Goal: Navigation & Orientation: Find specific page/section

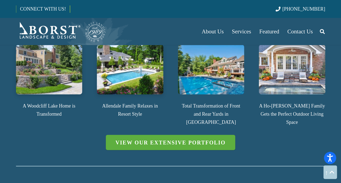
scroll to position [719, 0]
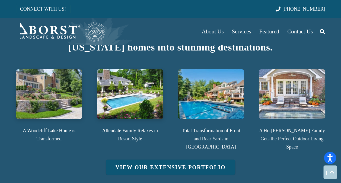
click at [186, 160] on link "View Our Extensive Portfolio" at bounding box center [171, 167] width 130 height 15
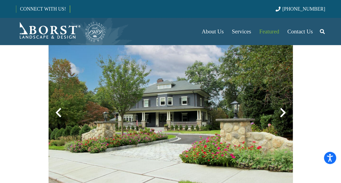
scroll to position [142, 0]
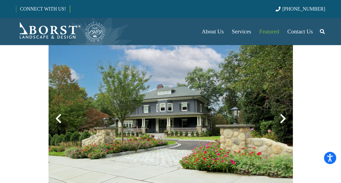
click at [285, 123] on div at bounding box center [284, 119] width 20 height 20
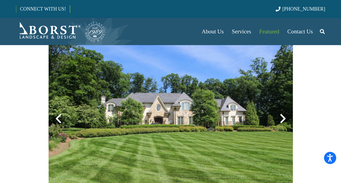
click at [285, 123] on div at bounding box center [284, 119] width 20 height 20
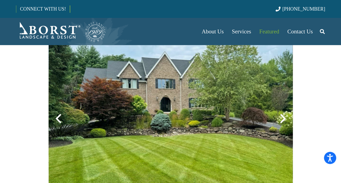
click at [285, 123] on div at bounding box center [284, 119] width 20 height 20
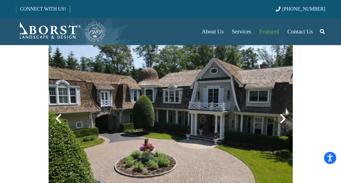
click at [285, 123] on div at bounding box center [284, 119] width 20 height 20
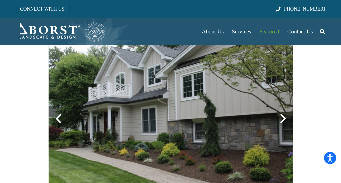
click at [285, 123] on div at bounding box center [284, 119] width 20 height 20
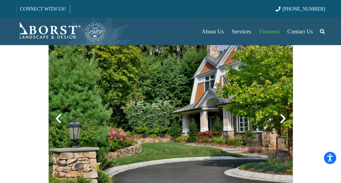
click at [285, 123] on div at bounding box center [284, 119] width 20 height 20
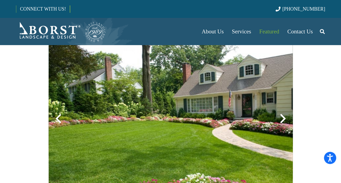
click at [285, 123] on div at bounding box center [284, 119] width 20 height 20
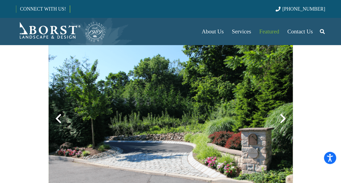
click at [285, 123] on div at bounding box center [284, 119] width 20 height 20
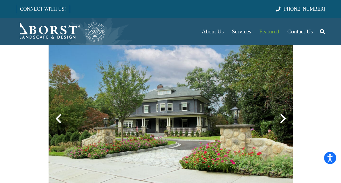
click at [285, 123] on div at bounding box center [284, 119] width 20 height 20
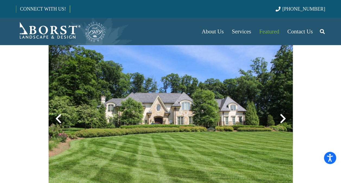
click at [285, 123] on div at bounding box center [284, 119] width 20 height 20
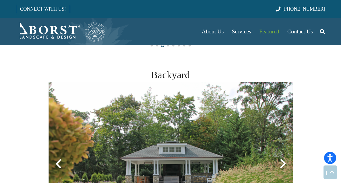
scroll to position [369, 0]
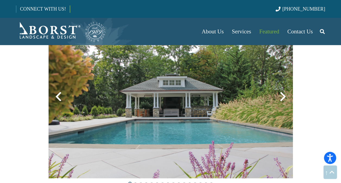
click at [282, 95] on div at bounding box center [284, 97] width 20 height 20
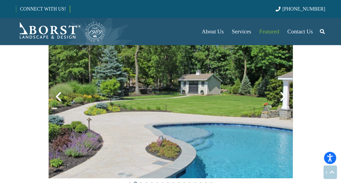
click at [282, 95] on div at bounding box center [284, 97] width 20 height 20
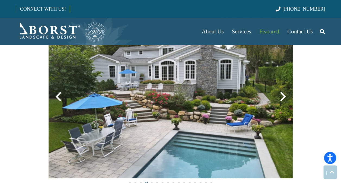
click at [285, 98] on div at bounding box center [284, 97] width 20 height 20
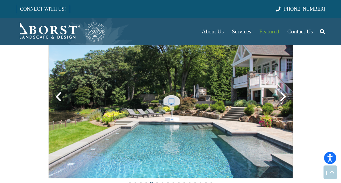
click at [285, 98] on div at bounding box center [284, 97] width 20 height 20
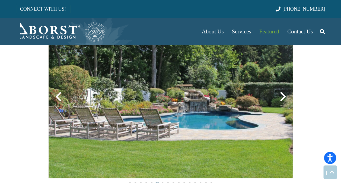
click at [285, 98] on div at bounding box center [284, 97] width 20 height 20
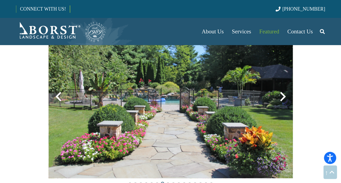
click at [285, 98] on div at bounding box center [284, 97] width 20 height 20
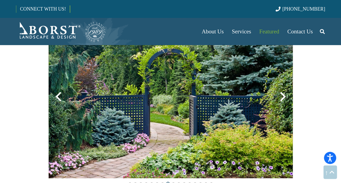
click at [285, 98] on div at bounding box center [284, 97] width 20 height 20
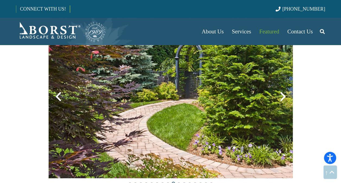
click at [285, 98] on div at bounding box center [284, 97] width 20 height 20
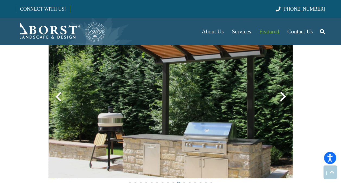
click at [285, 98] on div at bounding box center [284, 97] width 20 height 20
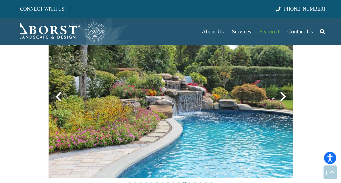
click at [285, 98] on div at bounding box center [284, 97] width 20 height 20
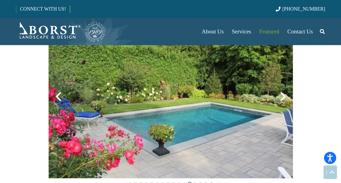
click at [285, 98] on div at bounding box center [284, 97] width 20 height 20
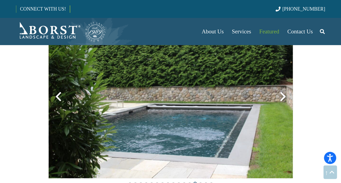
click at [58, 96] on div at bounding box center [59, 97] width 20 height 20
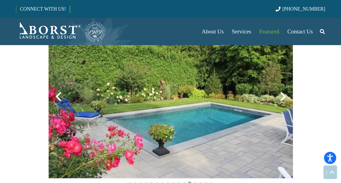
click at [277, 95] on div at bounding box center [284, 97] width 20 height 20
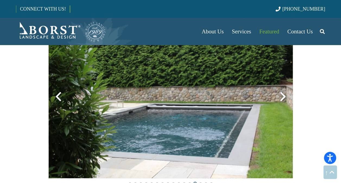
click at [57, 106] on div at bounding box center [59, 97] width 20 height 20
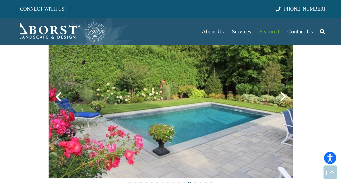
click at [284, 94] on div at bounding box center [284, 97] width 20 height 20
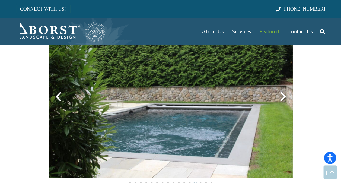
click at [284, 94] on div at bounding box center [284, 97] width 20 height 20
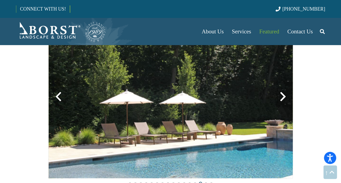
click at [284, 94] on div at bounding box center [284, 97] width 20 height 20
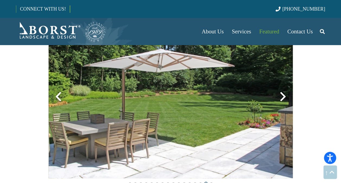
click at [284, 94] on div at bounding box center [284, 97] width 20 height 20
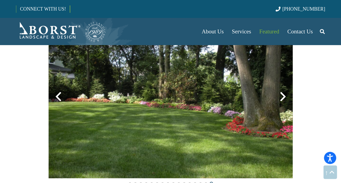
click at [284, 94] on div at bounding box center [284, 97] width 20 height 20
click at [279, 95] on div at bounding box center [284, 97] width 20 height 20
click at [281, 96] on div at bounding box center [284, 97] width 20 height 20
click at [283, 97] on div at bounding box center [284, 97] width 20 height 20
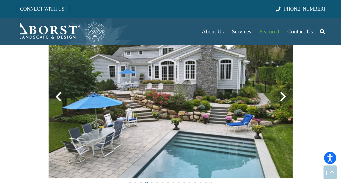
click at [282, 97] on div at bounding box center [284, 97] width 20 height 20
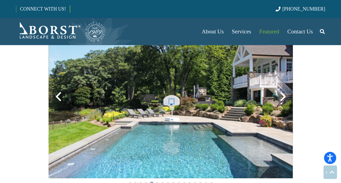
click at [282, 97] on div at bounding box center [284, 97] width 20 height 20
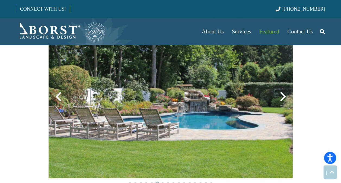
click at [282, 97] on div at bounding box center [284, 97] width 20 height 20
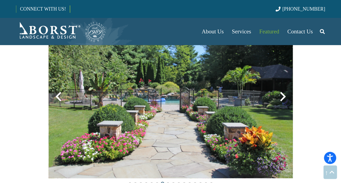
click at [282, 97] on div at bounding box center [284, 97] width 20 height 20
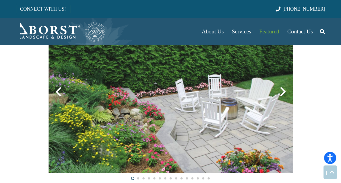
scroll to position [819, 0]
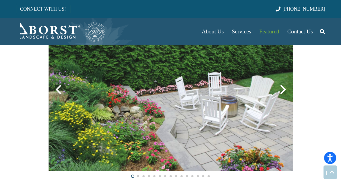
click at [283, 92] on div at bounding box center [284, 90] width 20 height 20
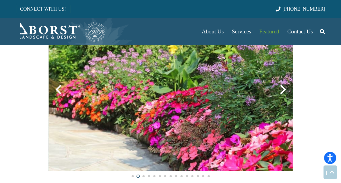
click at [283, 92] on div at bounding box center [284, 90] width 20 height 20
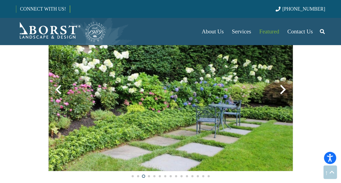
click at [284, 95] on div at bounding box center [284, 90] width 20 height 20
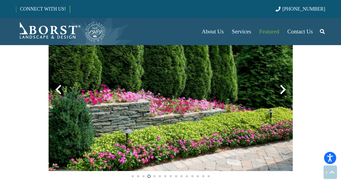
click at [284, 95] on div at bounding box center [284, 90] width 20 height 20
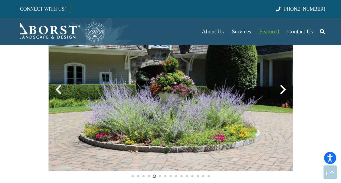
click at [284, 95] on div at bounding box center [284, 90] width 20 height 20
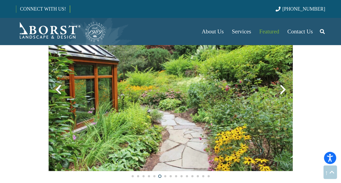
click at [284, 95] on div at bounding box center [284, 90] width 20 height 20
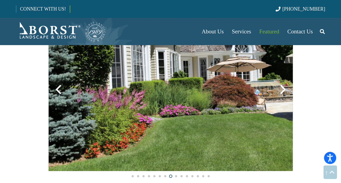
click at [284, 95] on div at bounding box center [284, 90] width 20 height 20
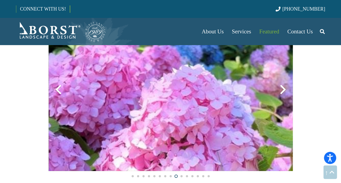
click at [284, 95] on div at bounding box center [284, 90] width 20 height 20
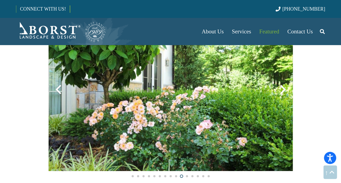
click at [284, 95] on div at bounding box center [284, 90] width 20 height 20
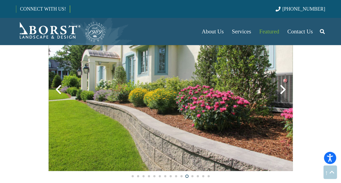
click at [284, 95] on div at bounding box center [284, 90] width 20 height 20
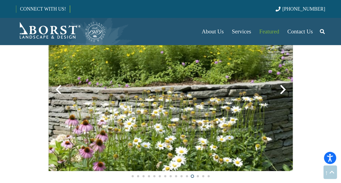
click at [284, 95] on div at bounding box center [284, 90] width 20 height 20
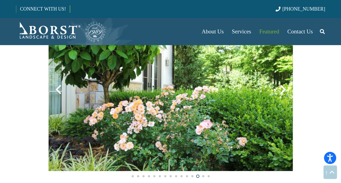
click at [284, 95] on div at bounding box center [284, 90] width 20 height 20
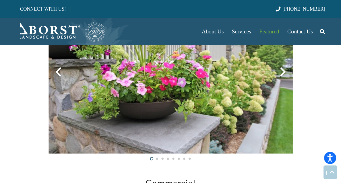
scroll to position [1209, 0]
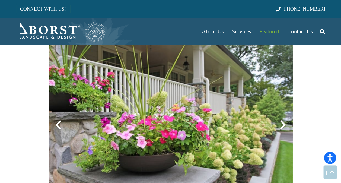
click at [285, 123] on div at bounding box center [284, 125] width 20 height 20
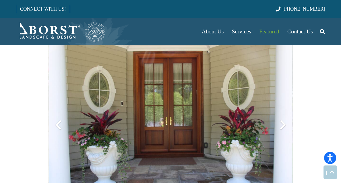
click at [285, 123] on div at bounding box center [284, 125] width 20 height 20
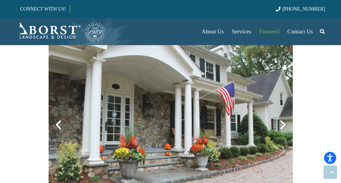
click at [285, 123] on div at bounding box center [284, 125] width 20 height 20
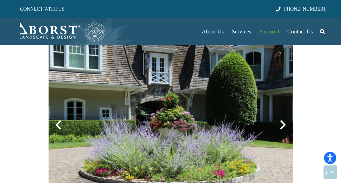
click at [285, 123] on div at bounding box center [284, 125] width 20 height 20
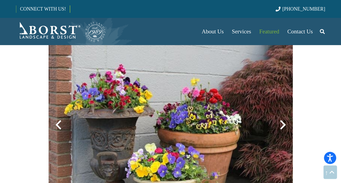
click at [285, 123] on div at bounding box center [284, 125] width 20 height 20
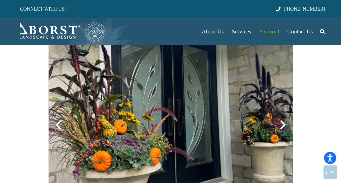
click at [285, 123] on div at bounding box center [284, 125] width 20 height 20
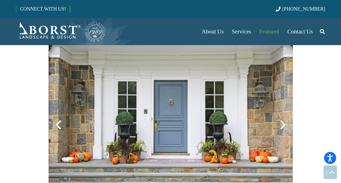
click at [285, 123] on div at bounding box center [284, 125] width 20 height 20
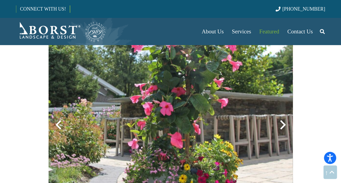
click at [285, 123] on div at bounding box center [284, 125] width 20 height 20
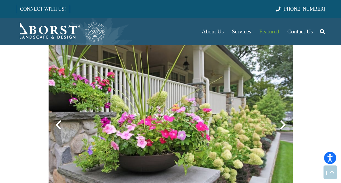
click at [285, 123] on div at bounding box center [284, 125] width 20 height 20
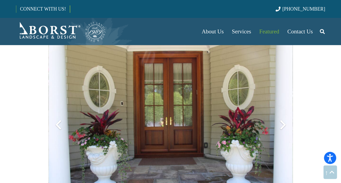
click at [285, 123] on div at bounding box center [284, 125] width 20 height 20
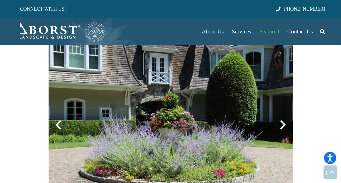
click at [285, 123] on div at bounding box center [284, 125] width 20 height 20
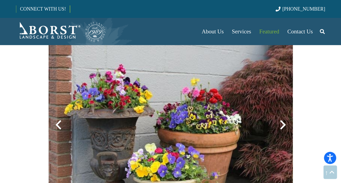
click at [285, 123] on div at bounding box center [284, 125] width 20 height 20
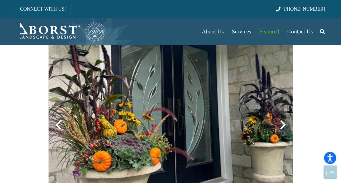
click at [285, 123] on div at bounding box center [284, 125] width 20 height 20
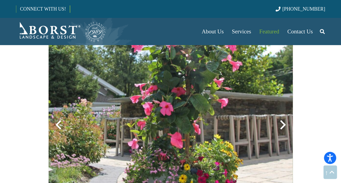
click at [285, 123] on div at bounding box center [284, 125] width 20 height 20
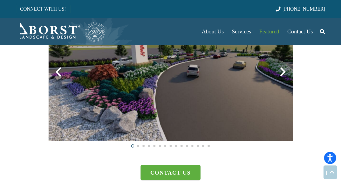
scroll to position [1458, 0]
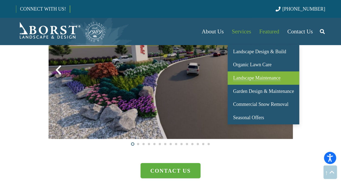
click at [237, 78] on span "Landscape Maintenance" at bounding box center [256, 77] width 47 height 5
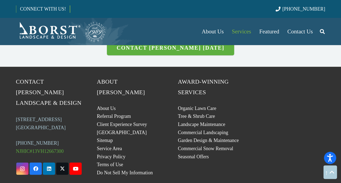
scroll to position [1628, 0]
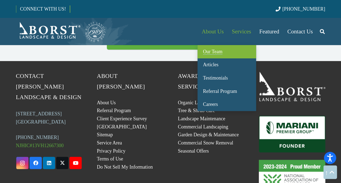
click at [217, 54] on span "Our Team" at bounding box center [213, 51] width 20 height 5
